Goal: Task Accomplishment & Management: Manage account settings

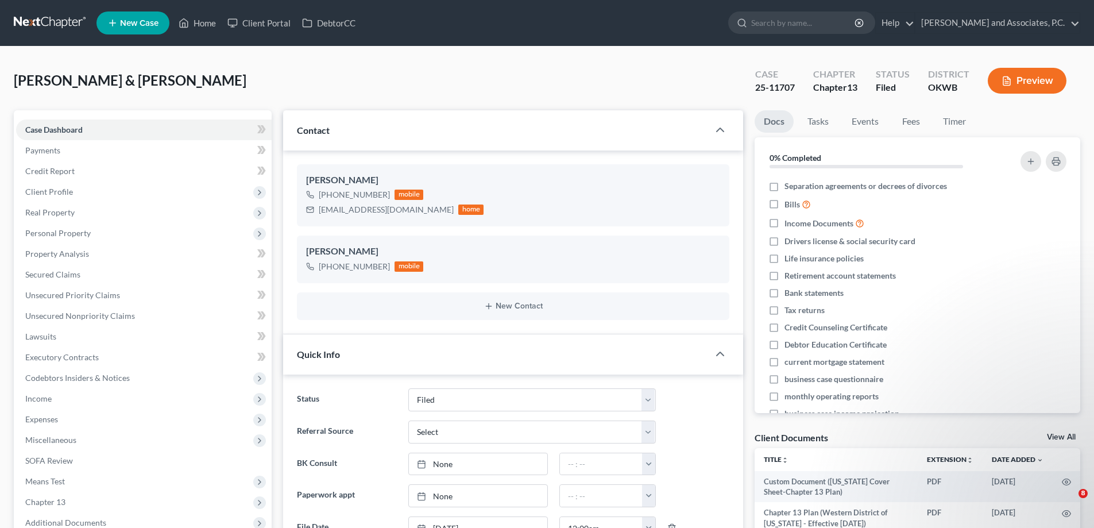
select select "5"
select select "0"
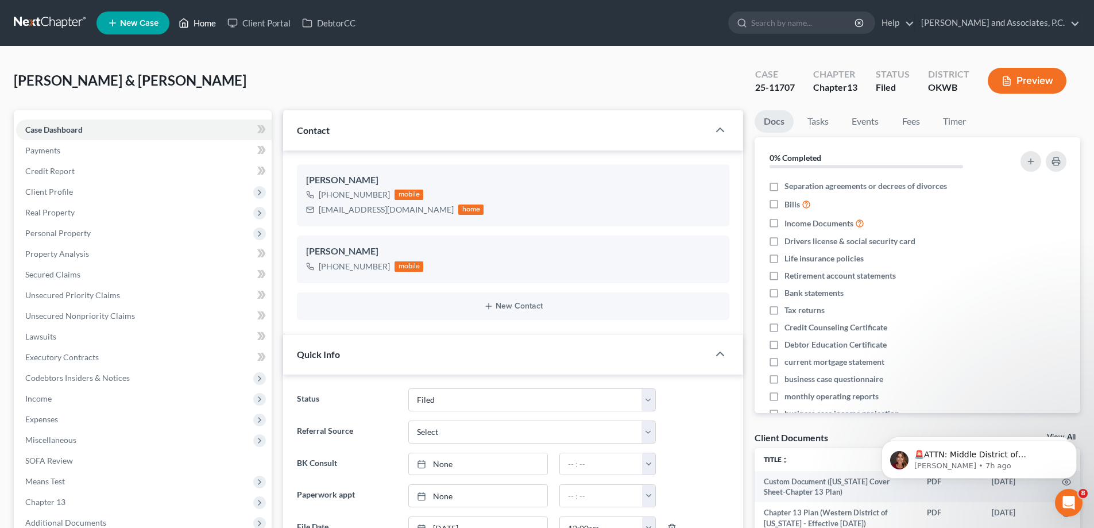
click at [204, 20] on link "Home" at bounding box center [197, 23] width 49 height 21
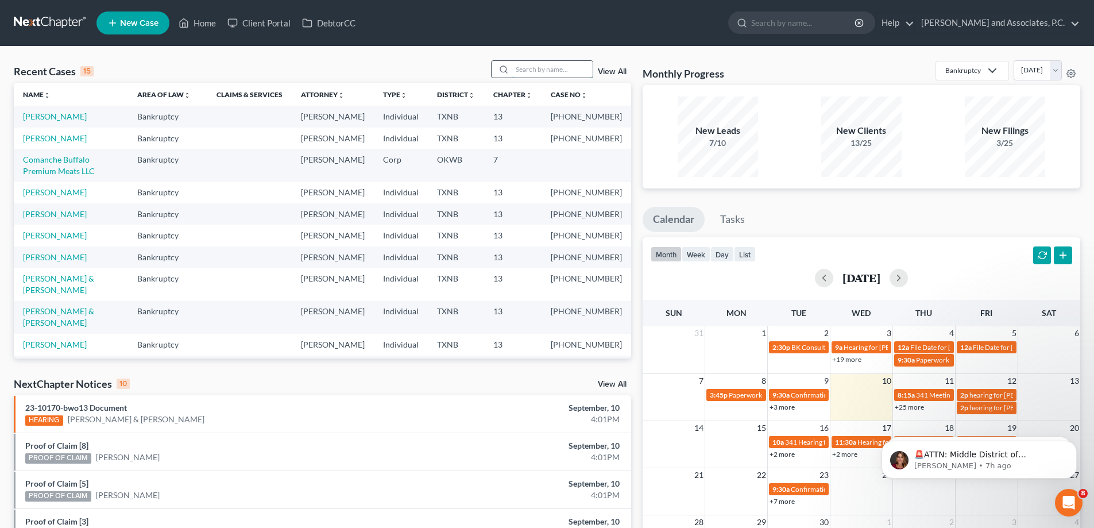
click at [530, 70] on input "search" at bounding box center [552, 69] width 80 height 17
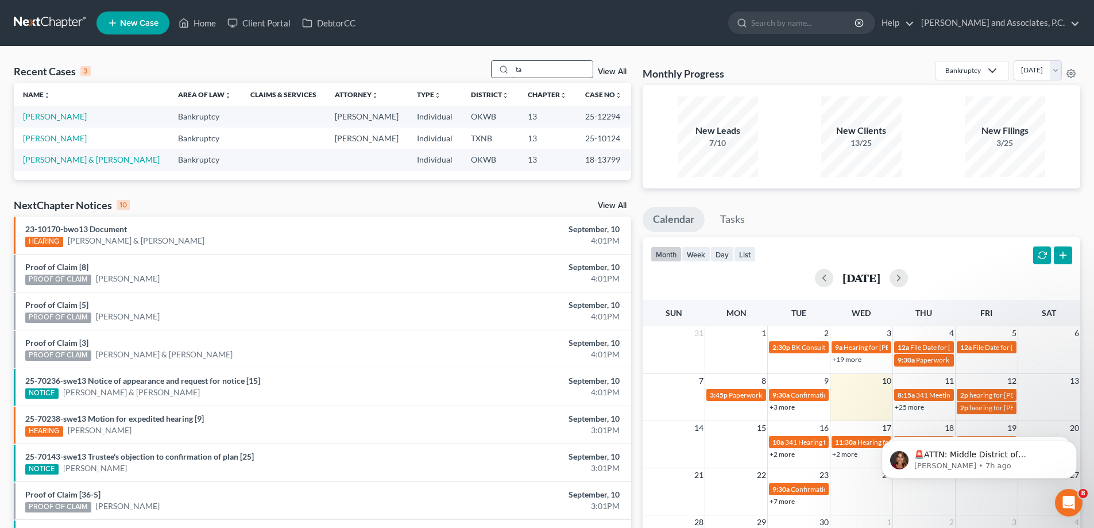
type input "t"
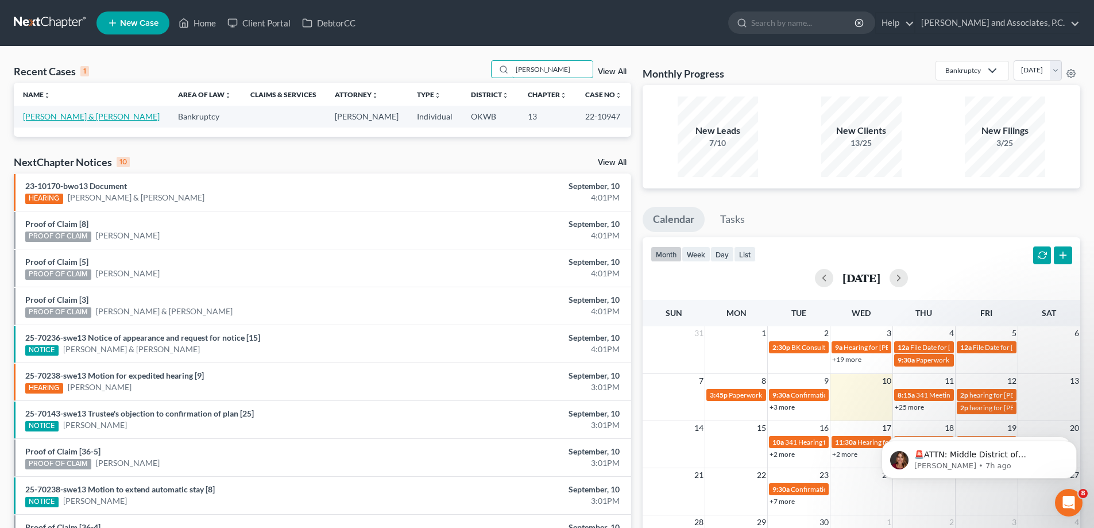
type input "[PERSON_NAME]"
click at [71, 113] on link "[PERSON_NAME] & [PERSON_NAME]" at bounding box center [91, 116] width 137 height 10
select select "5"
select select "3"
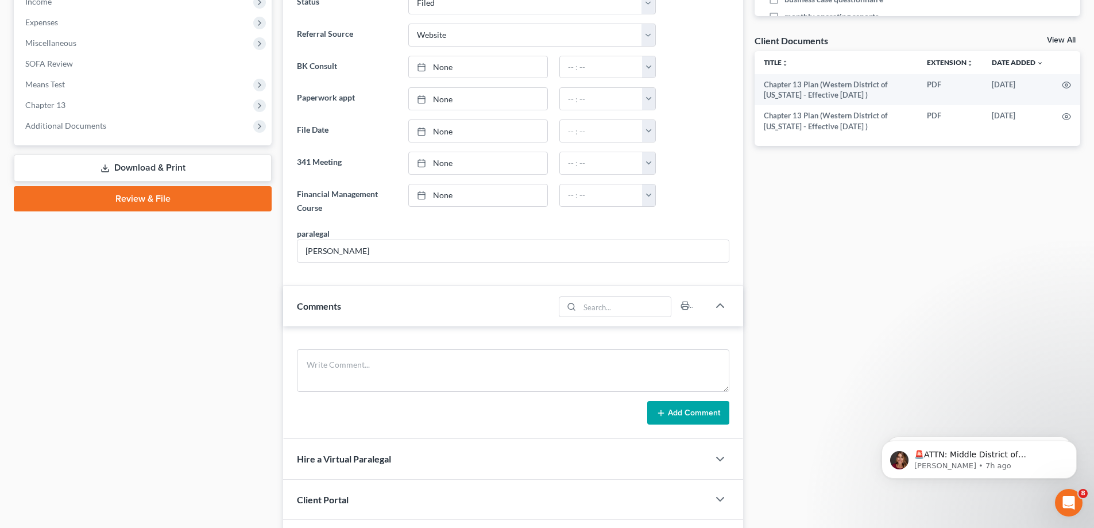
scroll to position [230, 0]
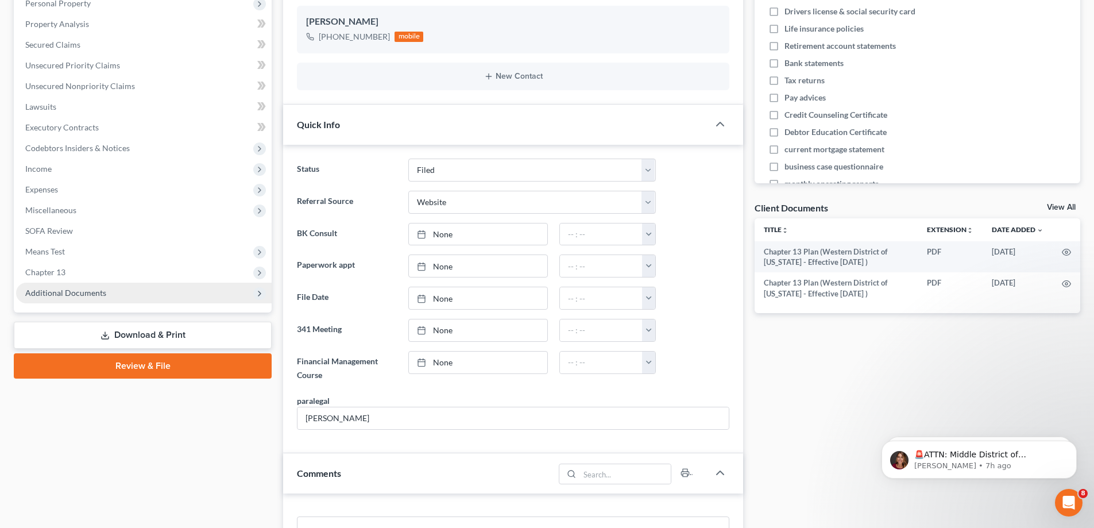
click at [67, 294] on span "Additional Documents" at bounding box center [65, 293] width 81 height 10
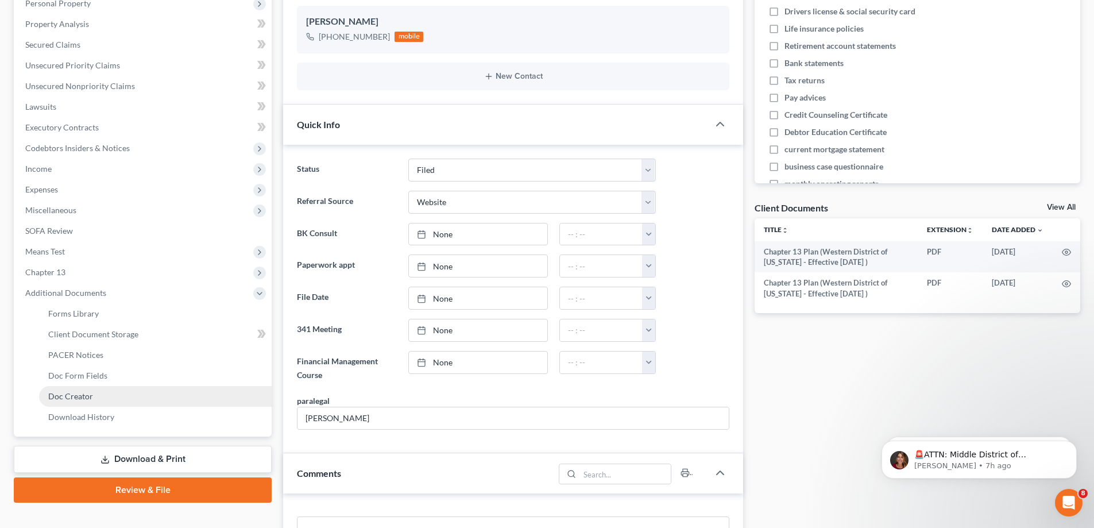
click at [76, 392] on span "Doc Creator" at bounding box center [70, 396] width 45 height 10
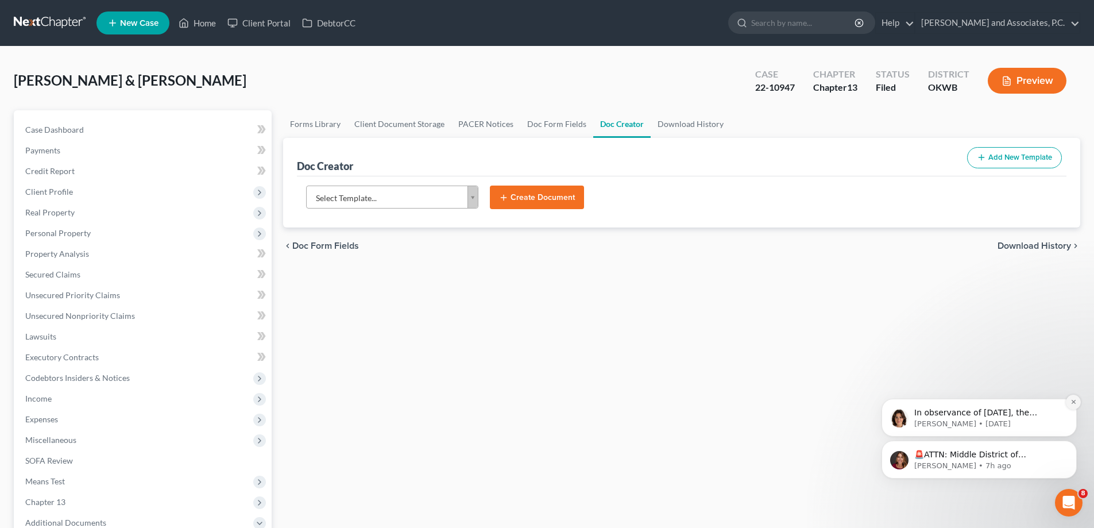
click at [1076, 405] on icon "Dismiss notification" at bounding box center [1074, 402] width 6 height 6
click at [1072, 442] on icon "Dismiss notification" at bounding box center [1074, 444] width 6 height 6
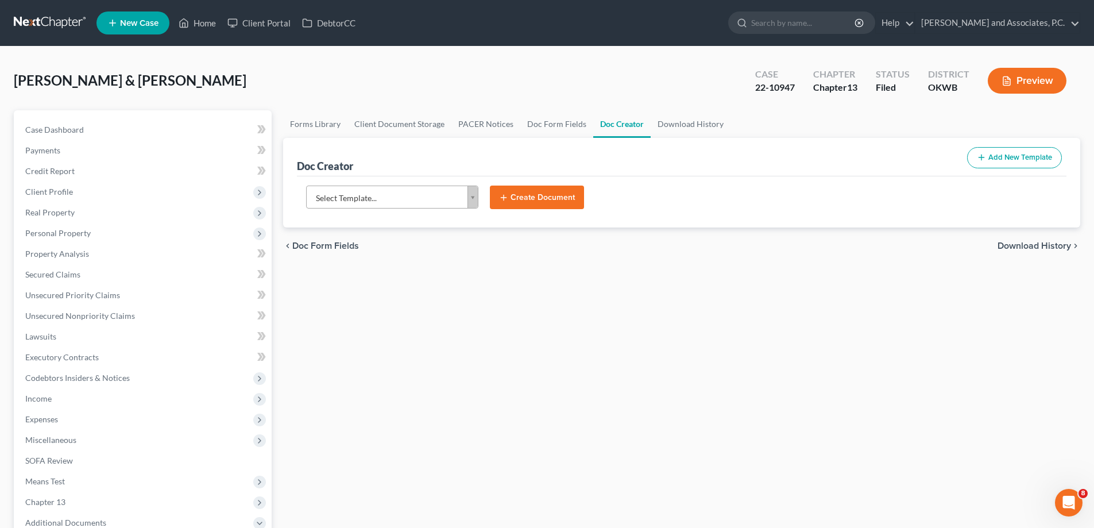
click at [477, 202] on body "Home New Case Client Portal DebtorCC [PERSON_NAME] and Associates, [PERSON_NAME…" at bounding box center [547, 388] width 1094 height 776
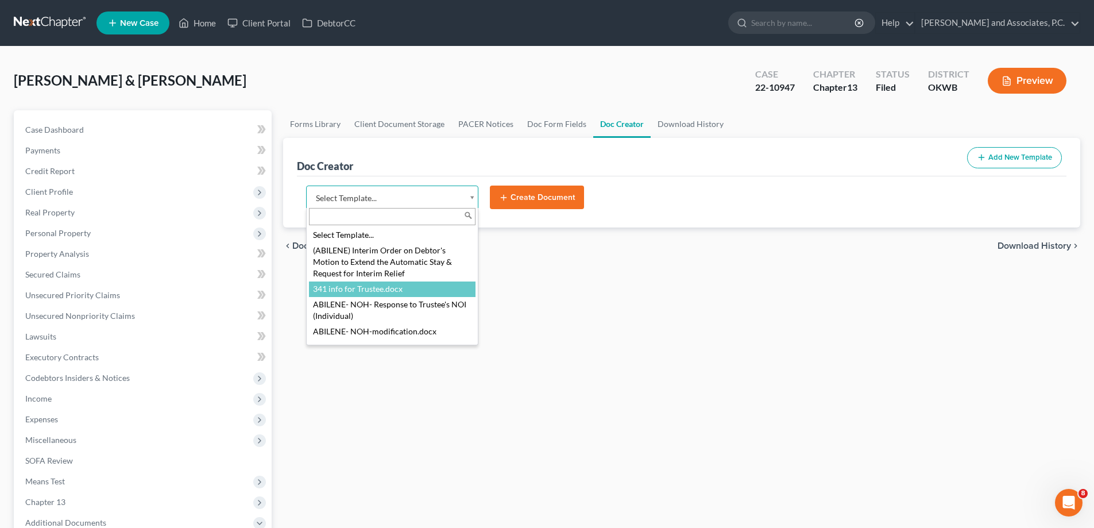
select select "106451"
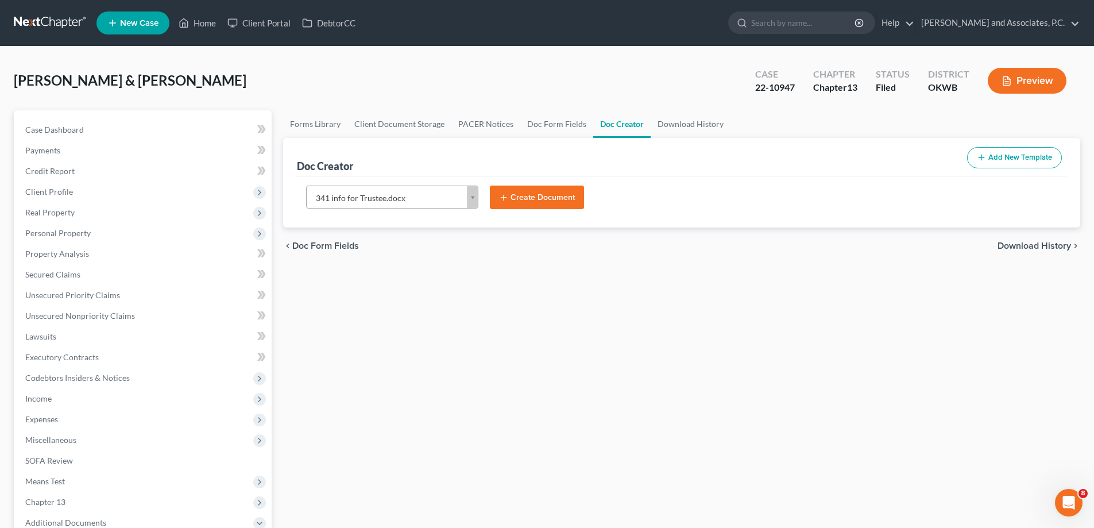
click at [522, 196] on button "Create Document" at bounding box center [537, 198] width 94 height 24
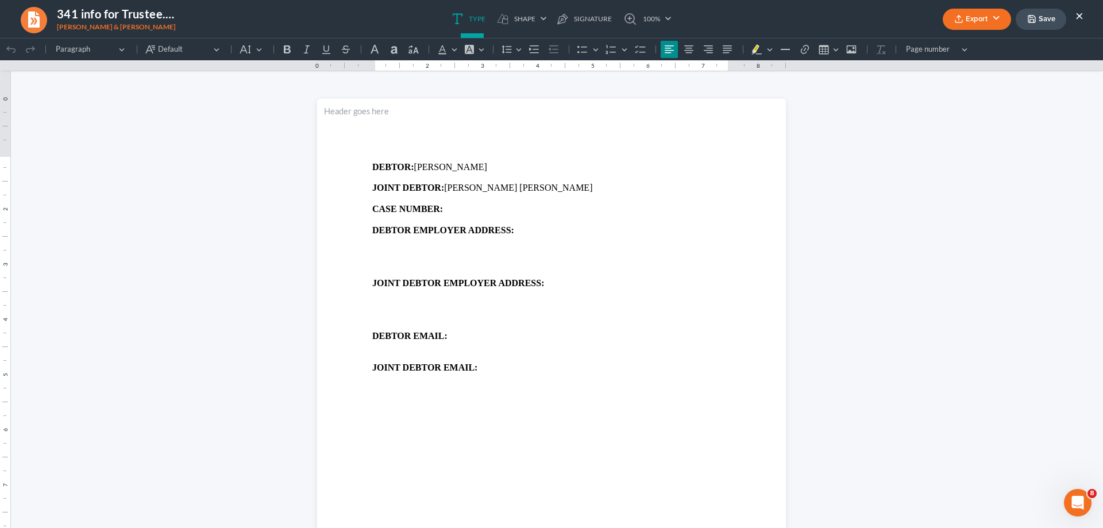
click at [995, 21] on button "Export" at bounding box center [977, 19] width 68 height 21
click at [954, 41] on link "PDF" at bounding box center [975, 46] width 89 height 20
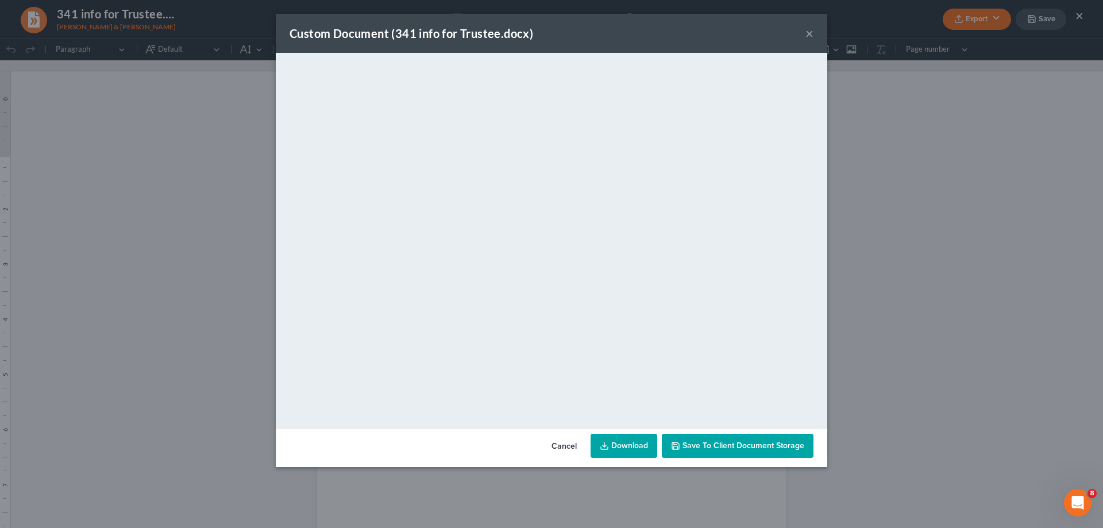
click at [806, 33] on button "×" at bounding box center [809, 33] width 8 height 14
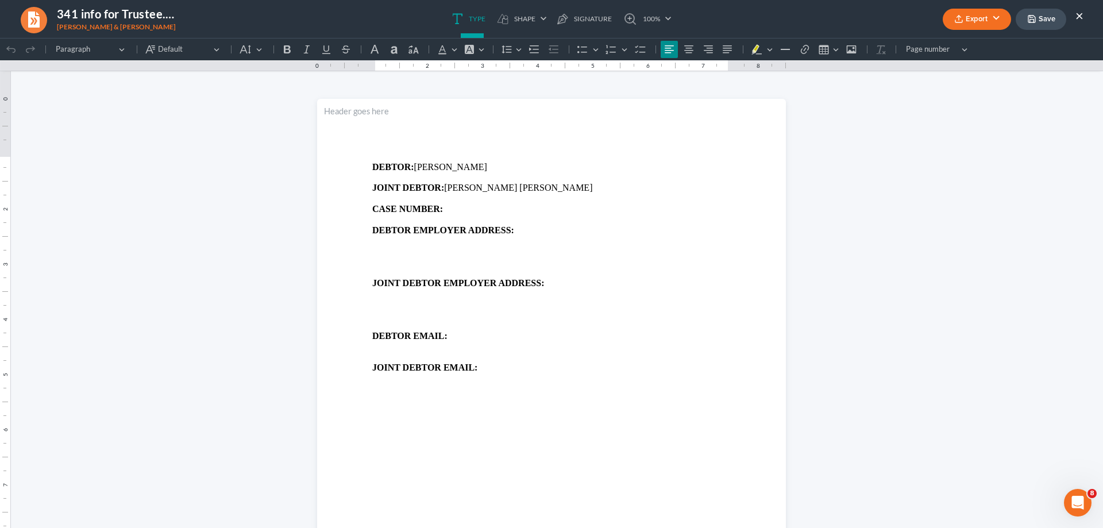
click at [446, 211] on p "CASE NUMBER:" at bounding box center [551, 209] width 358 height 10
click at [997, 16] on button "Export" at bounding box center [977, 19] width 68 height 21
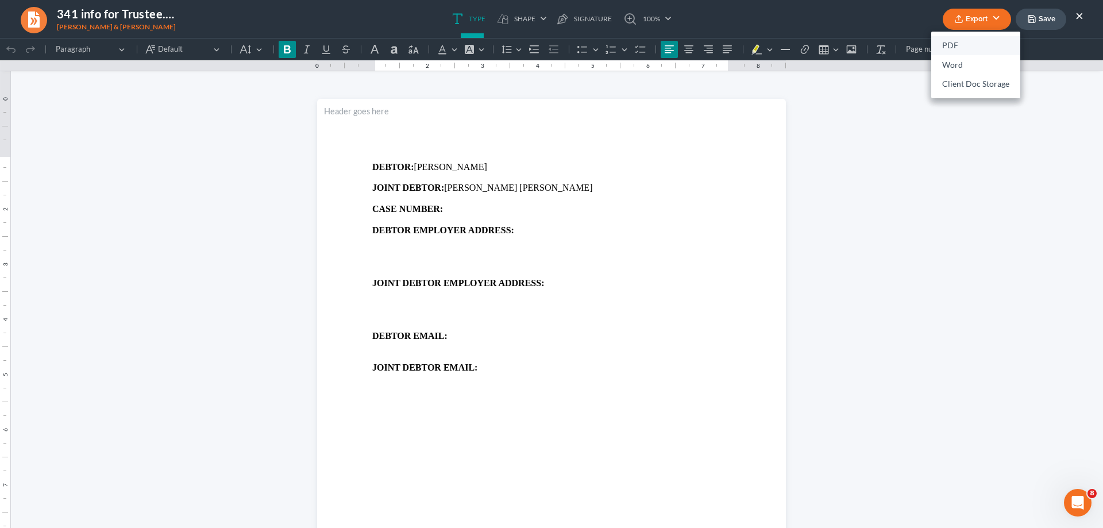
click at [956, 47] on link "PDF" at bounding box center [975, 46] width 89 height 20
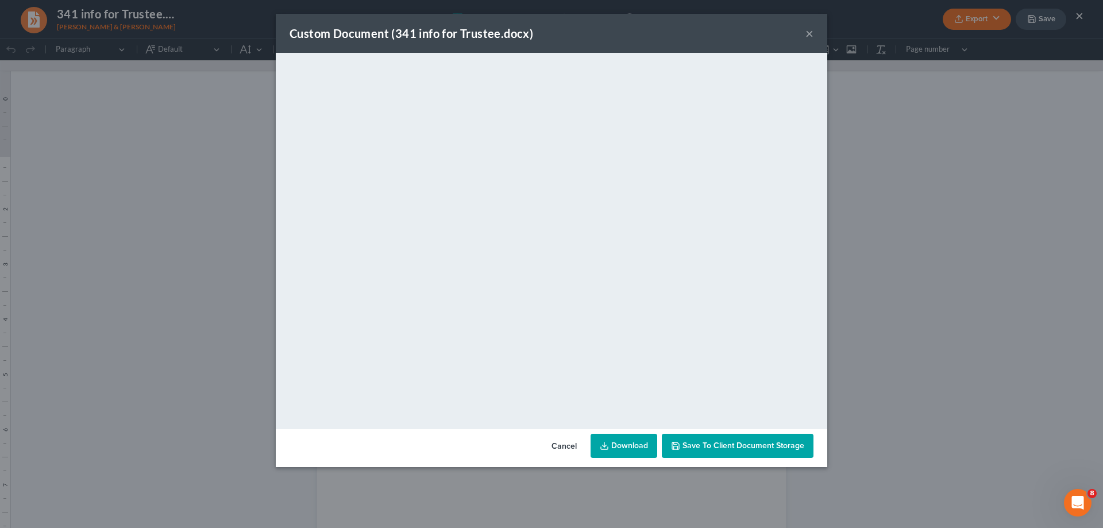
click at [808, 35] on button "×" at bounding box center [809, 33] width 8 height 14
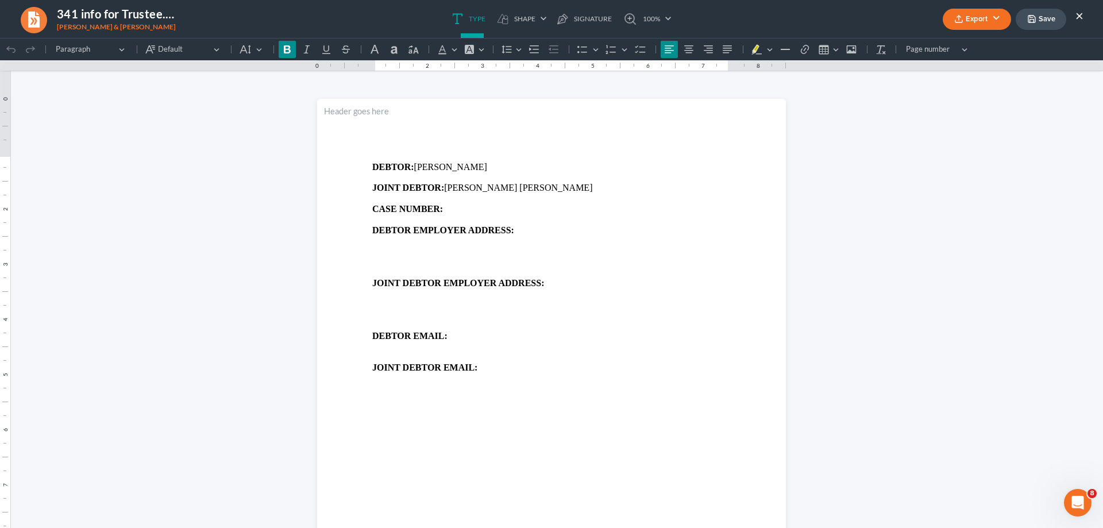
click at [1078, 17] on button "×" at bounding box center [1079, 16] width 8 height 14
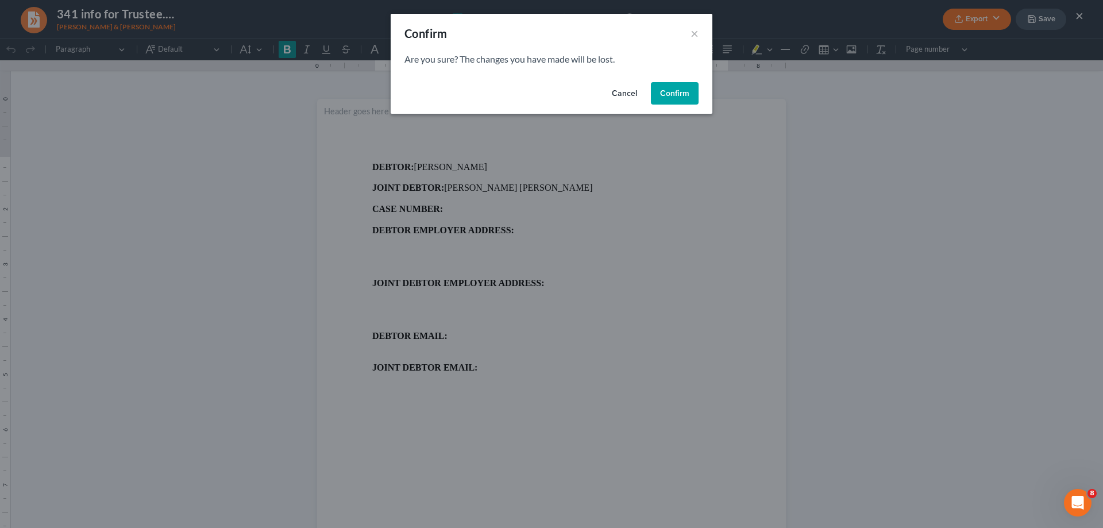
click at [670, 94] on button "Confirm" at bounding box center [675, 93] width 48 height 23
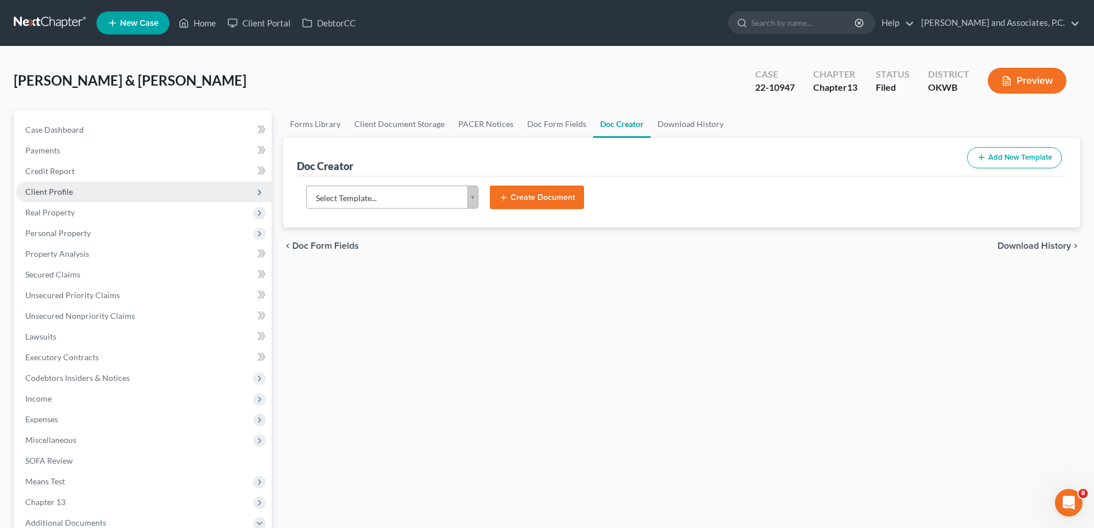
click at [49, 189] on span "Client Profile" at bounding box center [49, 192] width 48 height 10
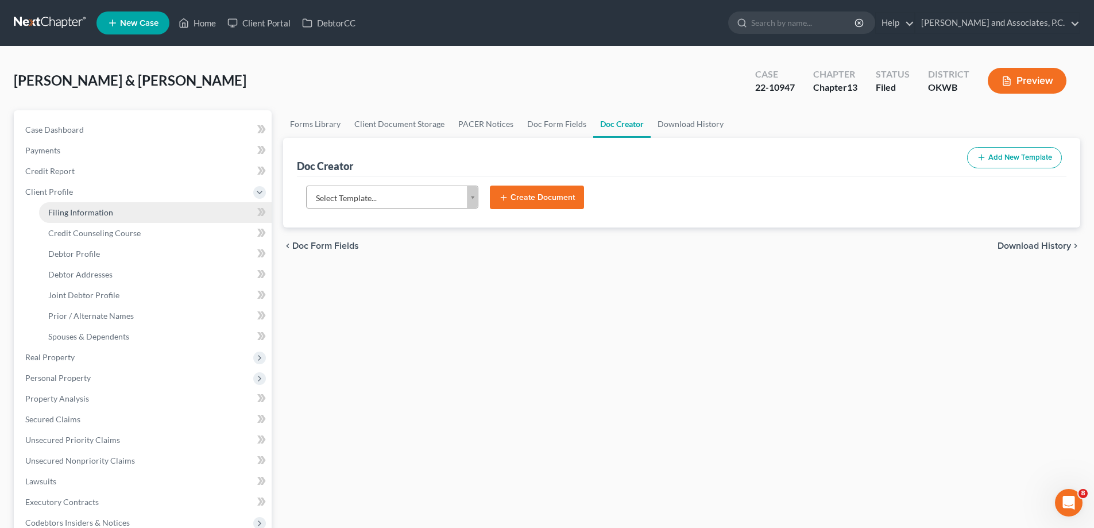
click at [60, 210] on span "Filing Information" at bounding box center [80, 212] width 65 height 10
select select "1"
select select "3"
select select "37"
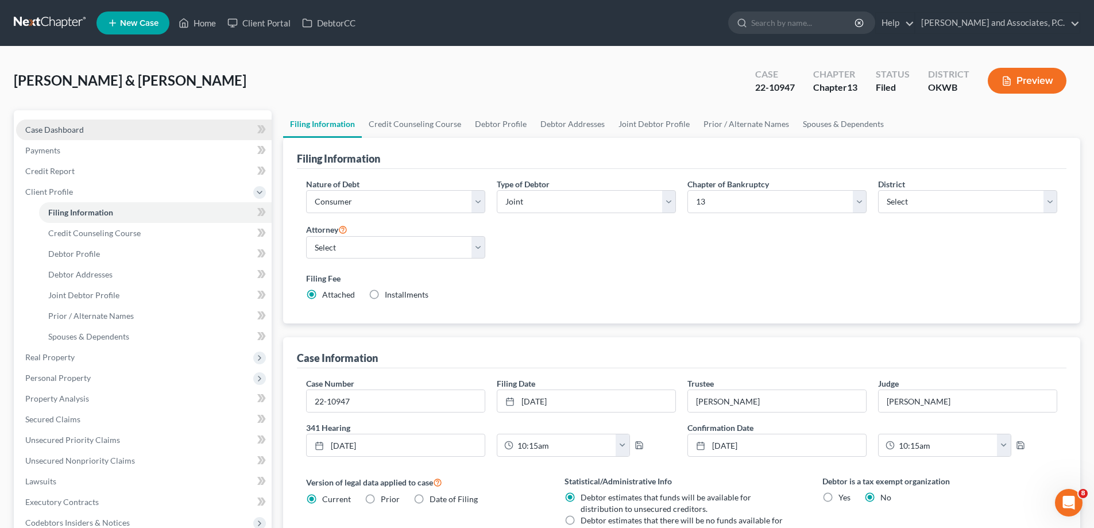
click at [37, 134] on span "Case Dashboard" at bounding box center [54, 130] width 59 height 10
select select "3"
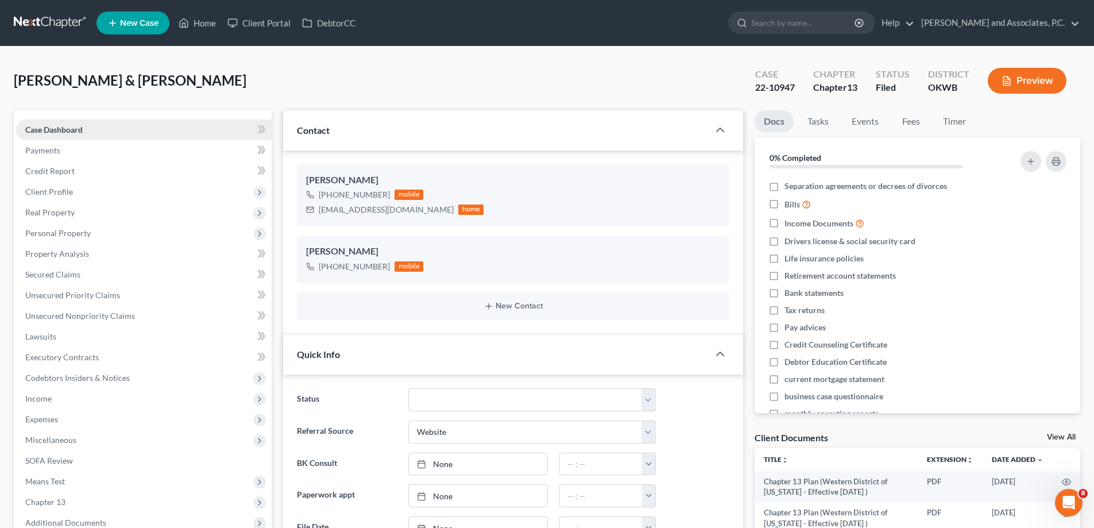
scroll to position [272, 0]
click at [58, 400] on span "Income" at bounding box center [144, 398] width 256 height 21
click at [74, 418] on span "Employment Income" at bounding box center [85, 419] width 74 height 10
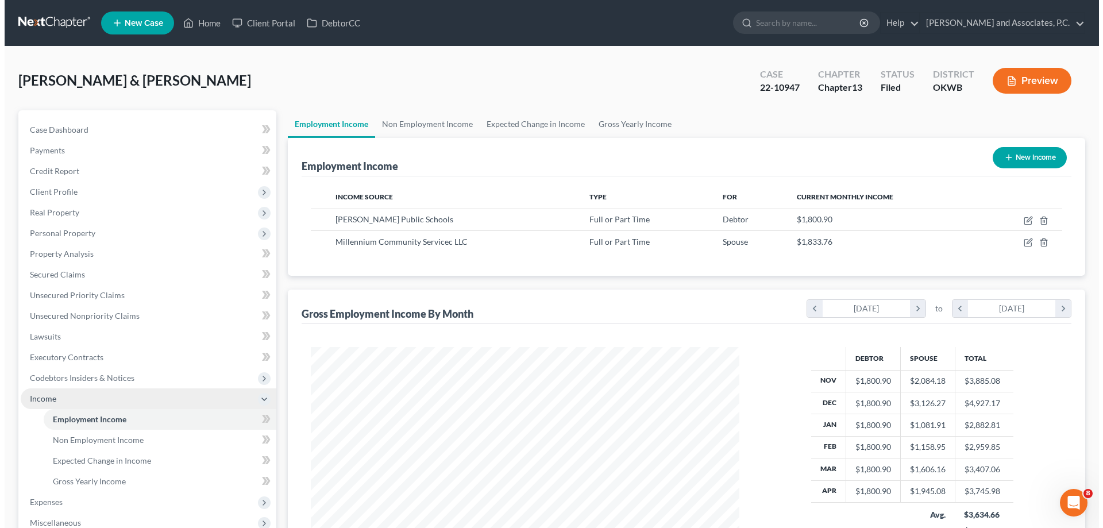
scroll to position [214, 452]
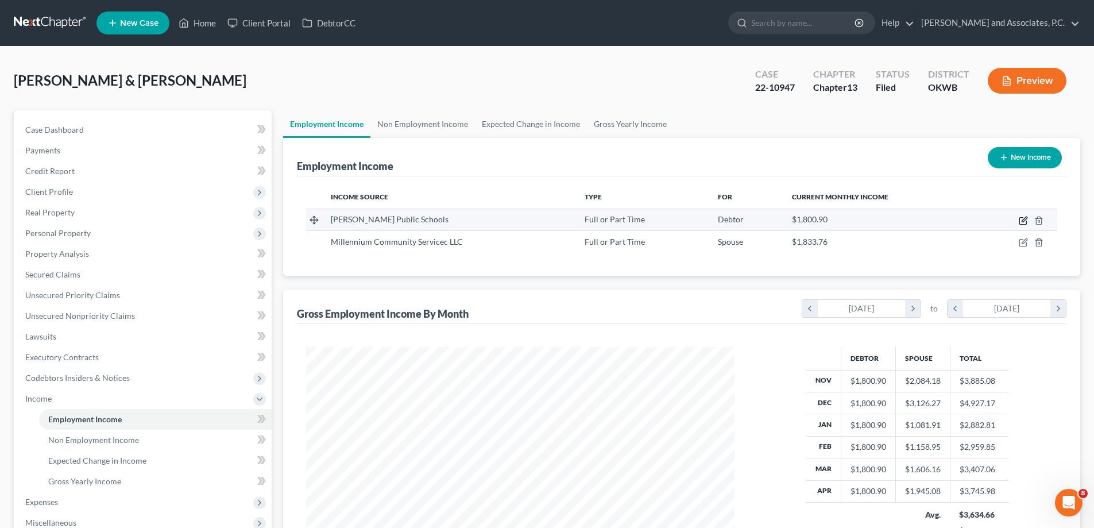
click at [1024, 220] on icon "button" at bounding box center [1024, 219] width 5 height 5
select select "0"
select select "37"
select select "0"
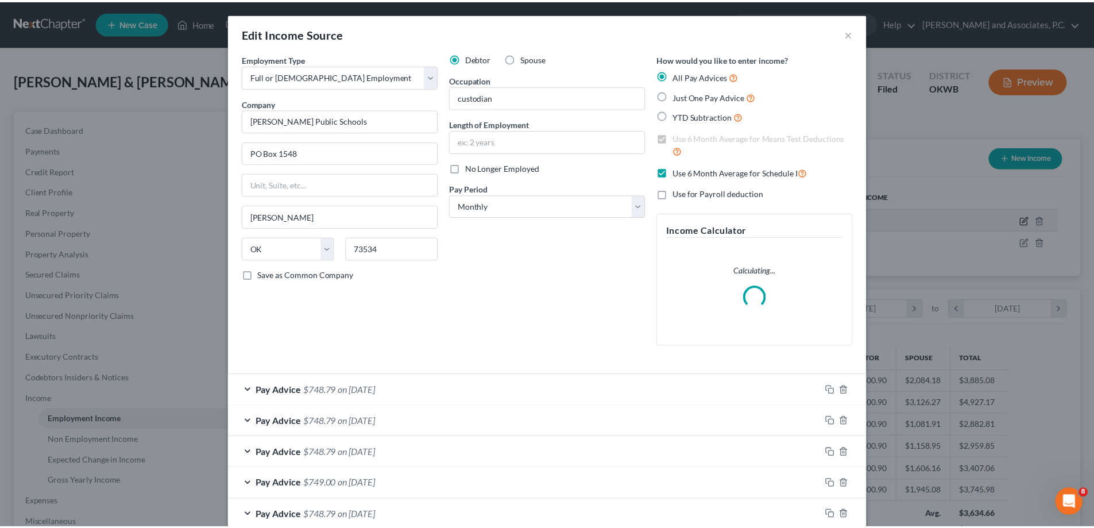
scroll to position [216, 456]
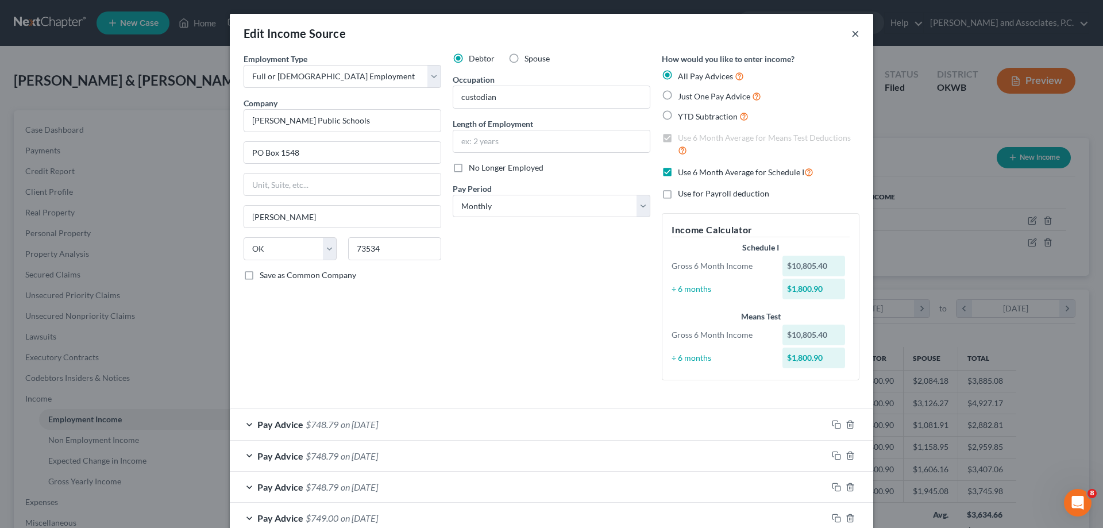
click at [851, 33] on button "×" at bounding box center [855, 33] width 8 height 14
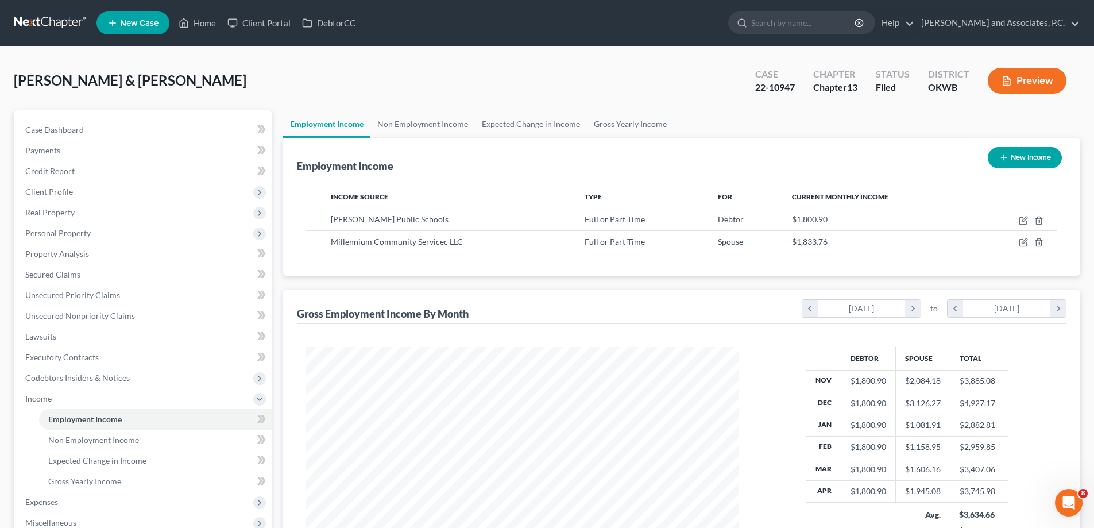
scroll to position [574216, 573978]
click at [202, 24] on link "Home" at bounding box center [197, 23] width 49 height 21
